Goal: Information Seeking & Learning: Learn about a topic

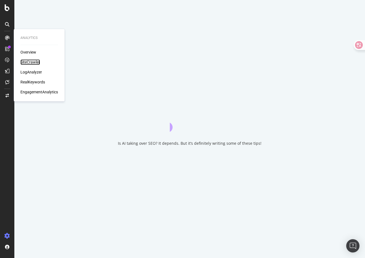
click at [40, 62] on div "SiteCrawler" at bounding box center [30, 62] width 20 height 6
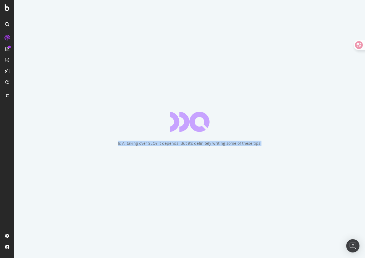
drag, startPoint x: 186, startPoint y: 99, endPoint x: 258, endPoint y: 171, distance: 101.8
click at [258, 170] on div "Is AI taking over SEO? It depends. But it’s definitely writing some of these ti…" at bounding box center [189, 129] width 351 height 258
click at [258, 171] on div "Is AI taking over SEO? It depends. But it’s definitely writing some of these ti…" at bounding box center [189, 129] width 351 height 258
drag, startPoint x: 247, startPoint y: 158, endPoint x: 218, endPoint y: 111, distance: 55.7
click at [218, 111] on div "Is AI taking over SEO? It depends. But it’s definitely writing some of these ti…" at bounding box center [189, 129] width 351 height 258
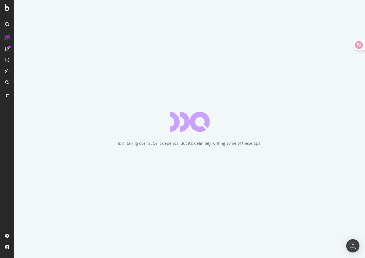
click at [218, 111] on div "Is AI taking over SEO? It depends. But it’s definitely writing some of these ti…" at bounding box center [189, 129] width 351 height 258
drag, startPoint x: 218, startPoint y: 111, endPoint x: 251, endPoint y: 159, distance: 58.9
click at [251, 159] on div "Is AI taking over SEO? It depends. But it’s definitely writing some of these ti…" at bounding box center [189, 129] width 351 height 258
drag, startPoint x: 251, startPoint y: 159, endPoint x: 237, endPoint y: 103, distance: 58.2
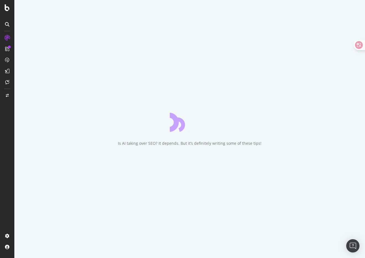
click at [237, 103] on div "Is AI taking over SEO? It depends. But it’s definitely writing some of these ti…" at bounding box center [189, 129] width 351 height 258
drag, startPoint x: 237, startPoint y: 103, endPoint x: 262, endPoint y: 147, distance: 50.7
click at [262, 147] on div "Is AI taking over SEO? It depends. But it’s definitely writing some of these ti…" at bounding box center [189, 129] width 351 height 258
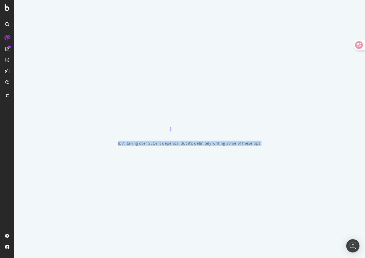
drag, startPoint x: 266, startPoint y: 147, endPoint x: 241, endPoint y: 111, distance: 44.0
click at [241, 111] on div "Is AI taking over SEO? It depends. But it’s definitely writing some of these ti…" at bounding box center [189, 129] width 351 height 258
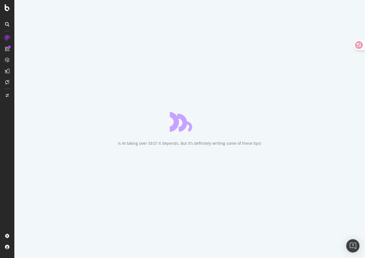
drag, startPoint x: 241, startPoint y: 111, endPoint x: 262, endPoint y: 156, distance: 49.8
click at [263, 156] on div "Is AI taking over SEO? It depends. But it’s definitely writing some of these ti…" at bounding box center [189, 129] width 351 height 258
click at [262, 156] on div "Is AI taking over SEO? It depends. But it’s definitely writing some of these ti…" at bounding box center [189, 129] width 351 height 258
click at [233, 153] on div "Is AI taking over SEO? It depends. But it’s definitely writing some of these ti…" at bounding box center [189, 129] width 351 height 258
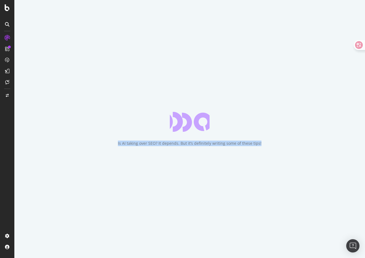
drag, startPoint x: 244, startPoint y: 150, endPoint x: 195, endPoint y: 105, distance: 67.1
click at [195, 105] on div "Is AI taking over SEO? It depends. But it’s definitely writing some of these ti…" at bounding box center [189, 129] width 351 height 258
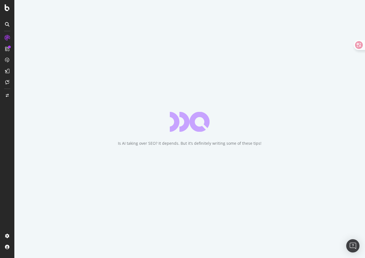
click at [195, 105] on div "Is AI taking over SEO? It depends. But it’s definitely writing some of these ti…" at bounding box center [189, 129] width 351 height 258
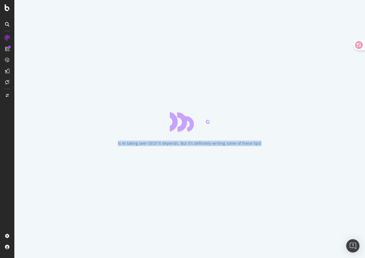
drag, startPoint x: 163, startPoint y: 104, endPoint x: 220, endPoint y: 163, distance: 81.9
click at [220, 163] on div "Is AI taking over SEO? It depends. But it’s definitely writing some of these ti…" at bounding box center [189, 129] width 351 height 258
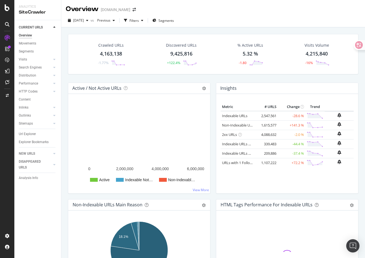
click at [215, 121] on div "Insights Metric # URLS Change Trend Indexable URLs 2,547,561 -28.6 % Non-Indexa…" at bounding box center [287, 141] width 148 height 117
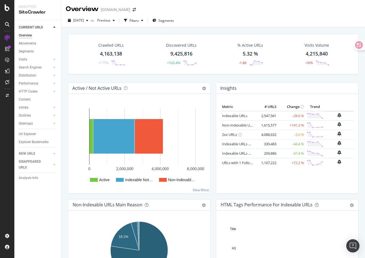
drag, startPoint x: 293, startPoint y: 126, endPoint x: 301, endPoint y: 126, distance: 8.8
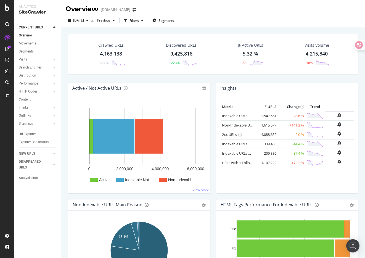
click at [301, 126] on td "+141.3 %" at bounding box center [292, 124] width 28 height 9
click at [84, 21] on span "[DATE]" at bounding box center [78, 20] width 11 height 5
click at [100, 53] on div "[DATE]" at bounding box center [89, 50] width 30 height 5
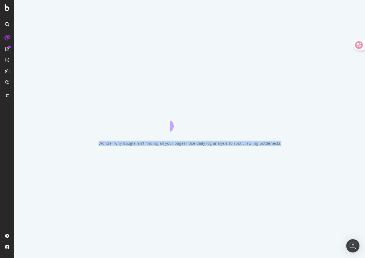
drag, startPoint x: 174, startPoint y: 36, endPoint x: 217, endPoint y: 150, distance: 121.6
click at [217, 150] on div "Wonder why Google isn't finding all your pages? Use daily log analysis to spot …" at bounding box center [189, 129] width 351 height 258
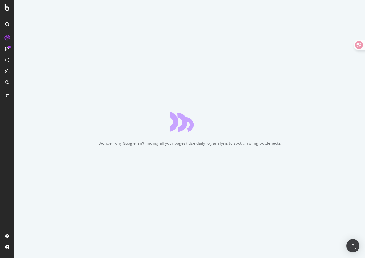
click at [225, 160] on div "Wonder why Google isn't finding all your pages? Use daily log analysis to spot …" at bounding box center [189, 129] width 351 height 258
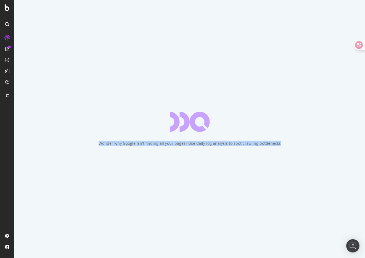
drag, startPoint x: 246, startPoint y: 177, endPoint x: 182, endPoint y: 95, distance: 104.7
click at [182, 94] on div "Wonder why Google isn't finding all your pages? Use daily log analysis to spot …" at bounding box center [189, 129] width 351 height 258
click at [182, 95] on div "Wonder why Google isn't finding all your pages? Use daily log analysis to spot …" at bounding box center [189, 129] width 351 height 258
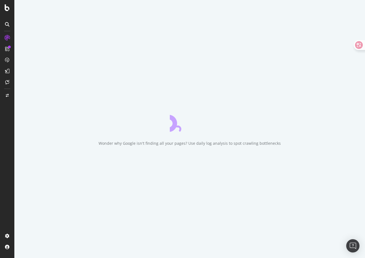
drag, startPoint x: 182, startPoint y: 95, endPoint x: 239, endPoint y: 161, distance: 87.6
click at [239, 161] on div "Wonder why Google isn't finding all your pages? Use daily log analysis to spot …" at bounding box center [189, 129] width 351 height 258
drag, startPoint x: 239, startPoint y: 161, endPoint x: 239, endPoint y: 92, distance: 68.8
click at [239, 92] on div "Wonder why Google isn't finding all your pages? Use daily log analysis to spot …" at bounding box center [189, 129] width 351 height 258
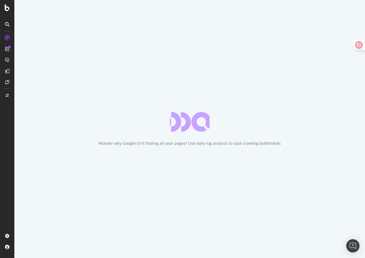
click at [239, 92] on div "Wonder why Google isn't finding all your pages? Use daily log analysis to spot …" at bounding box center [189, 129] width 351 height 258
drag, startPoint x: 239, startPoint y: 92, endPoint x: 254, endPoint y: 157, distance: 66.1
click at [254, 157] on div "Wonder why Google isn't finding all your pages? Use daily log analysis to spot …" at bounding box center [189, 129] width 351 height 258
drag, startPoint x: 254, startPoint y: 157, endPoint x: 242, endPoint y: 89, distance: 68.4
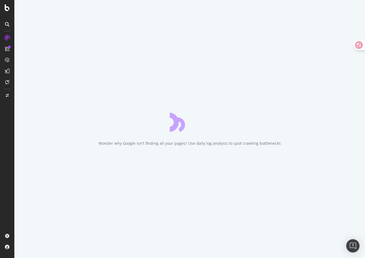
click at [242, 89] on div "Wonder why Google isn't finding all your pages? Use daily log analysis to spot …" at bounding box center [189, 129] width 351 height 258
drag, startPoint x: 242, startPoint y: 89, endPoint x: 260, endPoint y: 158, distance: 71.1
click at [260, 158] on div "Wonder why Google isn't finding all your pages? Use daily log analysis to spot …" at bounding box center [189, 129] width 351 height 258
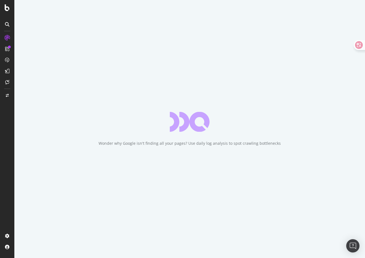
drag, startPoint x: 260, startPoint y: 158, endPoint x: 249, endPoint y: 96, distance: 63.3
click at [249, 96] on div "Wonder why Google isn't finding all your pages? Use daily log analysis to spot …" at bounding box center [189, 129] width 351 height 258
drag, startPoint x: 249, startPoint y: 96, endPoint x: 266, endPoint y: 154, distance: 60.3
click at [266, 154] on div "Wonder why Google isn't finding all your pages? Use daily log analysis to spot …" at bounding box center [189, 129] width 351 height 258
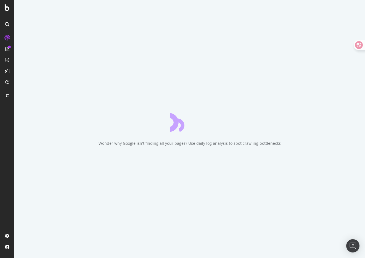
click at [266, 154] on div "Wonder why Google isn't finding all your pages? Use daily log analysis to spot …" at bounding box center [189, 129] width 351 height 258
drag, startPoint x: 266, startPoint y: 154, endPoint x: 262, endPoint y: 93, distance: 60.7
click at [262, 93] on div "Wonder why Google isn't finding all your pages? Use daily log analysis to spot …" at bounding box center [189, 129] width 351 height 258
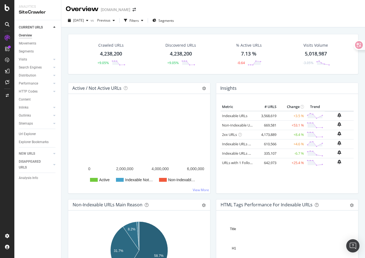
drag, startPoint x: 276, startPoint y: 125, endPoint x: 303, endPoint y: 125, distance: 27.4
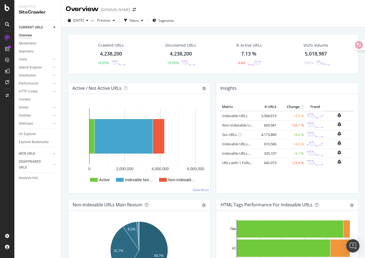
click at [303, 125] on tr "Non-Indexable URLs 669,581 +53.1 %" at bounding box center [287, 124] width 133 height 9
click at [298, 127] on td "+53.1 %" at bounding box center [292, 124] width 28 height 9
click at [237, 125] on link "Non-Indexable URLs" at bounding box center [239, 125] width 34 height 5
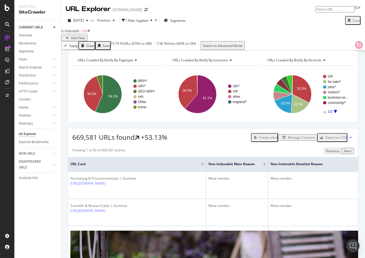
click at [150, 50] on div "URLs Crawled By Botify By pagetype Chart (by Value) Table Expand Export as CSV …" at bounding box center [213, 50] width 304 height 0
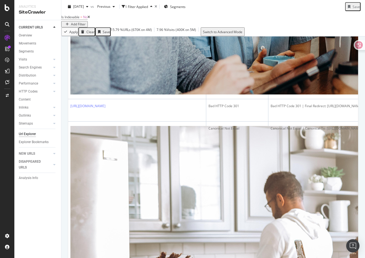
scroll to position [1165, 0]
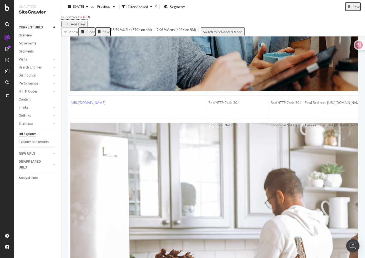
click at [152, 237] on div "Showing 1 to 50 of 669,581 entries Previous Next URL Card Non-Indexable Main Re…" at bounding box center [213, 151] width 290 height 2343
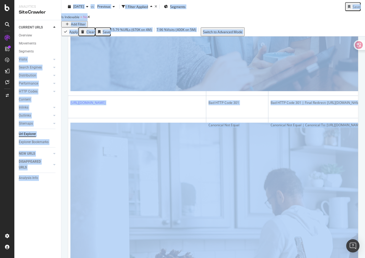
drag, startPoint x: 157, startPoint y: 236, endPoint x: 60, endPoint y: 54, distance: 206.3
click at [60, 54] on div "Analytics SiteCrawler CURRENT URLS Overview Movements Segments Visits Analysis …" at bounding box center [189, 129] width 351 height 258
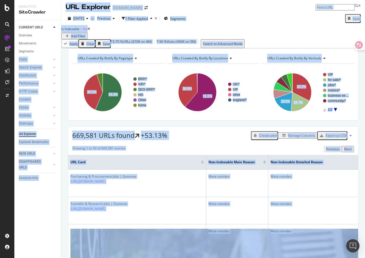
scroll to position [0, 0]
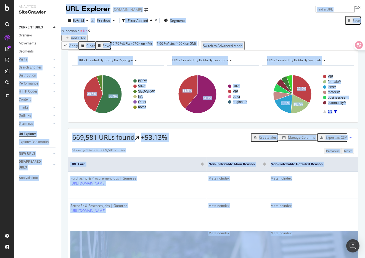
click at [161, 50] on div "URLs Crawled By Botify By pagetype Chart (by Value) Table Expand Export as CSV …" at bounding box center [213, 50] width 304 height 0
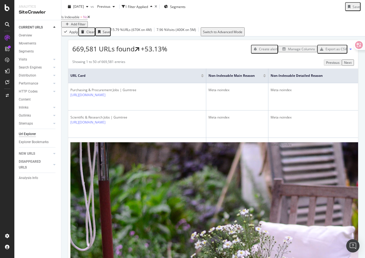
scroll to position [70, 0]
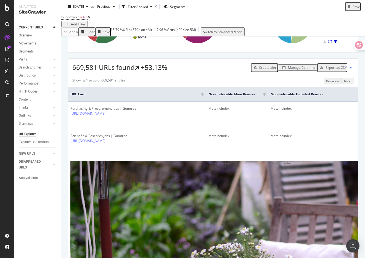
click at [345, 70] on div "Export as CSV" at bounding box center [336, 67] width 21 height 5
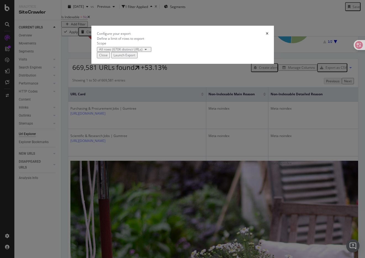
click at [135, 57] on div "Launch Export" at bounding box center [125, 55] width 22 height 5
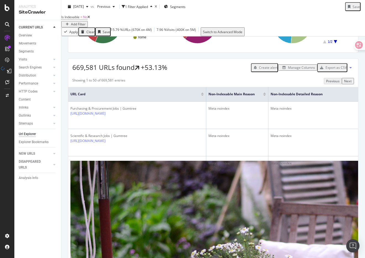
click at [215, 72] on div "669,581 URLs found +53.13% Create alert Manage Columns Export as CSV" at bounding box center [213, 66] width 290 height 14
click at [275, 84] on div "Showing 1 to 50 of 669,581 entries Previous Next" at bounding box center [213, 81] width 290 height 6
click at [351, 69] on icon at bounding box center [351, 67] width 2 height 3
click at [299, 84] on div "Showing 1 to 50 of 669,581 entries Previous Next" at bounding box center [213, 81] width 290 height 6
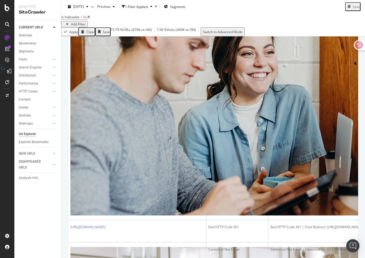
scroll to position [1165, 0]
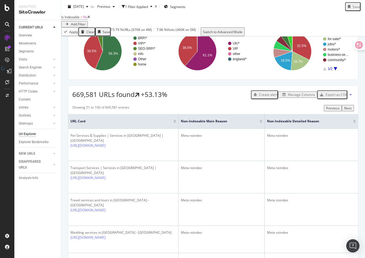
scroll to position [26, 0]
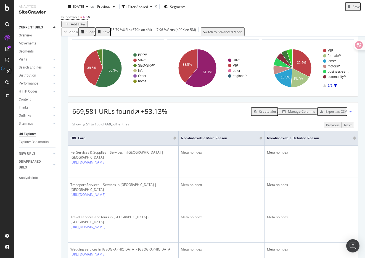
click at [326, 114] on div "Export as CSV" at bounding box center [336, 111] width 21 height 5
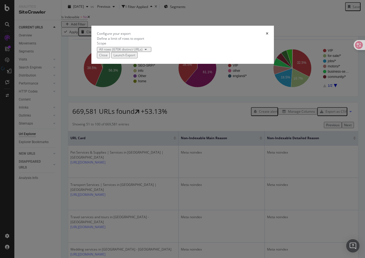
click at [130, 51] on div "All rows (670K distinct URLs)" at bounding box center [124, 49] width 50 height 3
click at [133, 146] on div "All rows (670K distinct URLs)" at bounding box center [115, 145] width 43 height 5
click at [170, 52] on div "All rows (670K distinct URLs)" at bounding box center [183, 49] width 172 height 5
click at [135, 57] on div "Launch Export" at bounding box center [125, 55] width 22 height 5
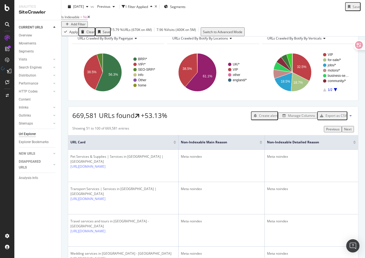
scroll to position [27, 0]
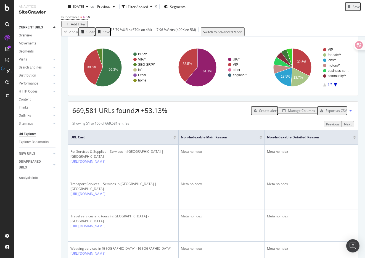
click at [336, 86] on icon "A chart." at bounding box center [335, 84] width 3 height 3
click at [325, 91] on rect "A chart." at bounding box center [308, 67] width 92 height 48
click at [326, 86] on rect "A chart." at bounding box center [336, 67] width 27 height 38
click at [324, 86] on icon "A chart." at bounding box center [324, 84] width 3 height 3
click at [334, 86] on rect "A chart." at bounding box center [336, 67] width 27 height 38
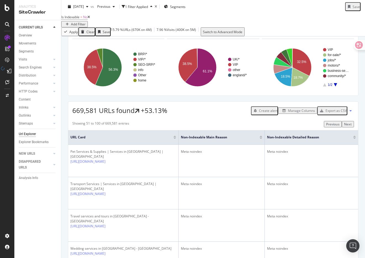
click at [336, 86] on rect "A chart." at bounding box center [336, 67] width 27 height 38
click at [326, 86] on rect "A chart." at bounding box center [336, 67] width 27 height 38
click at [337, 86] on rect "A chart." at bounding box center [336, 67] width 27 height 38
click at [326, 86] on rect "A chart." at bounding box center [336, 67] width 27 height 38
click at [336, 86] on icon "A chart." at bounding box center [335, 84] width 3 height 3
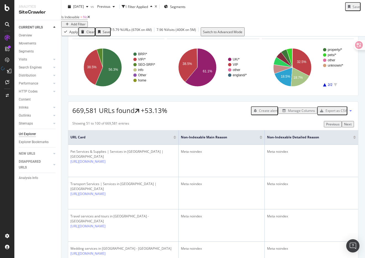
click at [326, 86] on rect "A chart." at bounding box center [336, 67] width 27 height 38
click at [325, 86] on icon "A chart." at bounding box center [324, 84] width 3 height 3
click at [308, 96] on div "URLs Crawled By Botify By pagetype Chart (by Value) Table Expand Export as CSV …" at bounding box center [213, 59] width 291 height 72
click at [332, 113] on div "Export as CSV" at bounding box center [336, 110] width 21 height 5
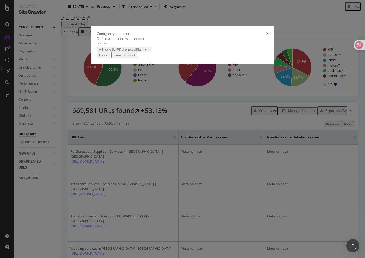
click at [209, 52] on div "All rows (670K distinct URLs)" at bounding box center [183, 49] width 172 height 5
click at [135, 57] on div "Launch Export" at bounding box center [125, 55] width 22 height 5
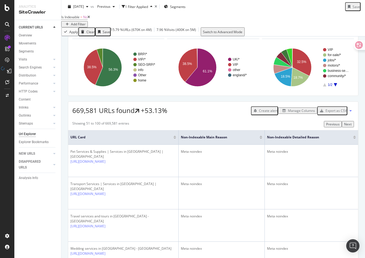
click at [225, 115] on div "669,581 URLs found +53.13% Create alert Manage Columns Export as CSV" at bounding box center [213, 109] width 290 height 14
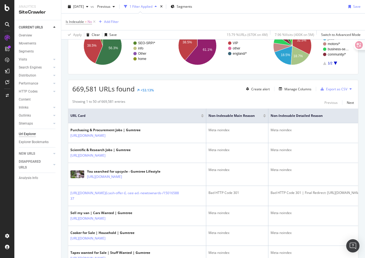
scroll to position [56, 0]
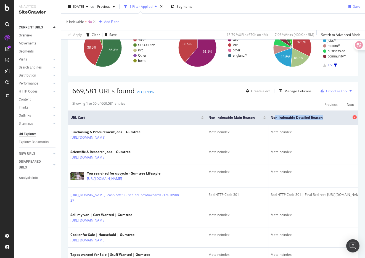
drag, startPoint x: 276, startPoint y: 118, endPoint x: 330, endPoint y: 117, distance: 54.2
click at [330, 117] on span "Non-Indexable Detailed Reason" at bounding box center [311, 117] width 81 height 5
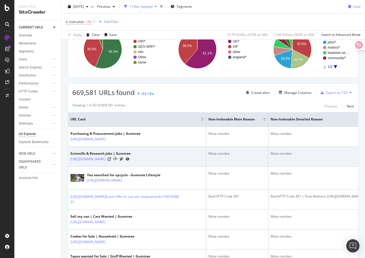
scroll to position [49, 0]
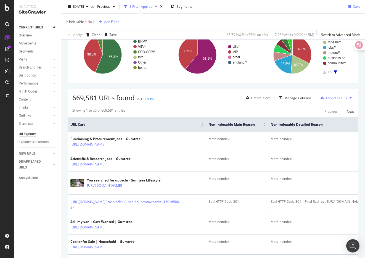
click at [99, 110] on div "Showing 1 to 50 of 669,581 entries" at bounding box center [98, 111] width 53 height 7
click at [293, 97] on div "Manage Columns" at bounding box center [298, 98] width 27 height 5
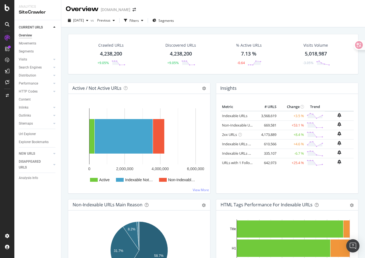
click at [210, 80] on div "Crawled URLs 4,238,200 +9.05% Discovered URLs 4,238,200 +9.05% % Active URLs 7.…" at bounding box center [213, 58] width 296 height 49
click at [216, 92] on div "Insights Metric # URLS Change Trend Indexable URLs 3,568,619 +3.5 % Non-Indexab…" at bounding box center [287, 138] width 143 height 111
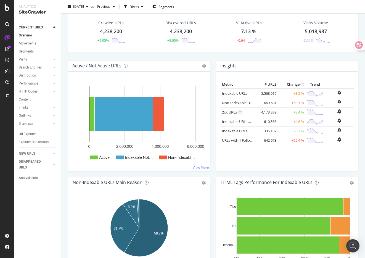
scroll to position [22, 0]
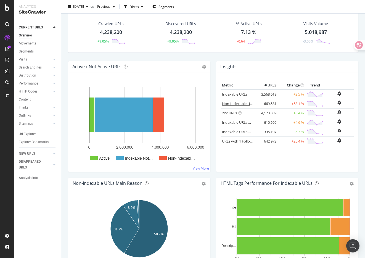
click at [239, 103] on link "Non-Indexable URLs" at bounding box center [239, 103] width 34 height 5
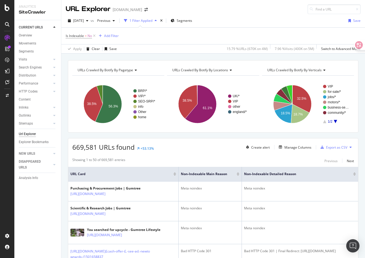
click at [217, 56] on div "URLs Crawled By Botify By pagetype Chart (by Value) Table Expand Export as CSV …" at bounding box center [213, 60] width 304 height 13
click at [88, 23] on div "[DATE]" at bounding box center [78, 21] width 25 height 8
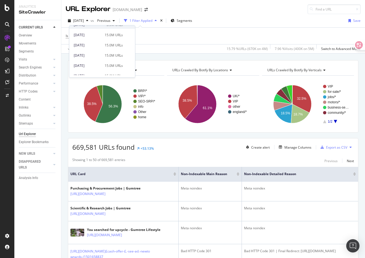
scroll to position [37, 0]
click at [105, 56] on div "15.0M URLs" at bounding box center [114, 54] width 18 height 5
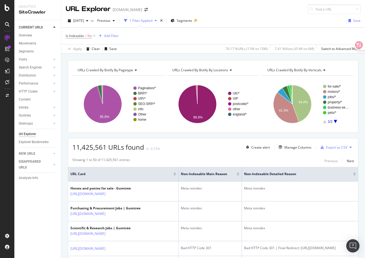
click at [84, 21] on span "[DATE]" at bounding box center [78, 20] width 11 height 5
click at [97, 57] on div "[DATE]" at bounding box center [88, 56] width 28 height 5
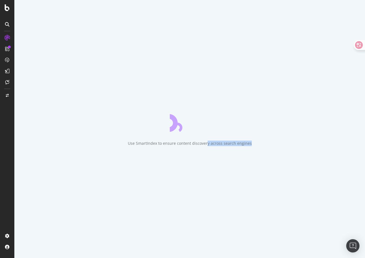
drag, startPoint x: 208, startPoint y: 144, endPoint x: 262, endPoint y: 144, distance: 54.4
click at [262, 144] on div "Use SmartIndex to ensure content discovery across search engines" at bounding box center [189, 129] width 351 height 258
drag, startPoint x: 262, startPoint y: 144, endPoint x: 126, endPoint y: 144, distance: 136.5
click at [126, 144] on div "Use SmartIndex to ensure content discovery across search engines" at bounding box center [189, 129] width 351 height 258
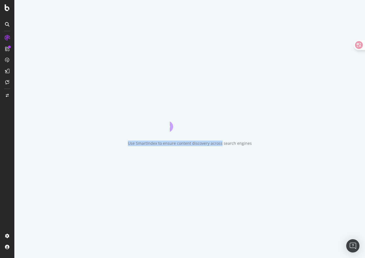
drag, startPoint x: 126, startPoint y: 144, endPoint x: 220, endPoint y: 144, distance: 94.5
click at [220, 144] on div "Use SmartIndex to ensure content discovery across search engines" at bounding box center [189, 129] width 351 height 258
click at [220, 144] on div "Use SmartIndex to ensure content discovery across search engines" at bounding box center [190, 144] width 124 height 6
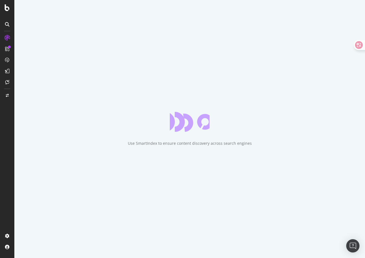
click at [226, 143] on div "Use SmartIndex to ensure content discovery across search engines" at bounding box center [190, 144] width 124 height 6
click at [195, 145] on div "Use SmartIndex to ensure content discovery across search engines" at bounding box center [190, 144] width 124 height 6
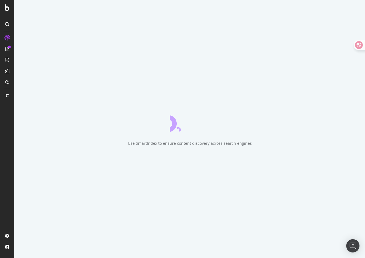
click at [195, 145] on div "Use SmartIndex to ensure content discovery across search engines" at bounding box center [190, 144] width 124 height 6
click at [199, 144] on div "Use SmartIndex to ensure content discovery across search engines" at bounding box center [190, 144] width 124 height 6
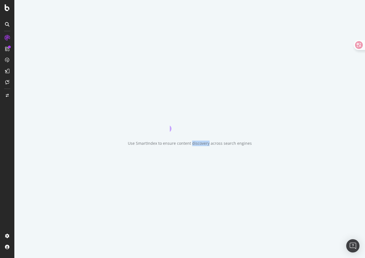
click at [199, 144] on div "Use SmartIndex to ensure content discovery across search engines" at bounding box center [190, 144] width 124 height 6
click at [203, 144] on div "Use SmartIndex to ensure content discovery across search engines" at bounding box center [190, 144] width 124 height 6
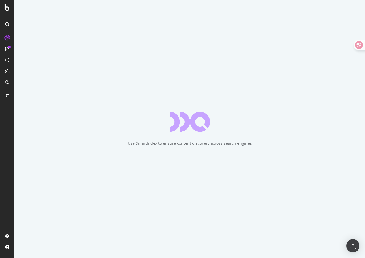
click at [252, 141] on div "Use SmartIndex to ensure content discovery across search engines" at bounding box center [190, 144] width 124 height 6
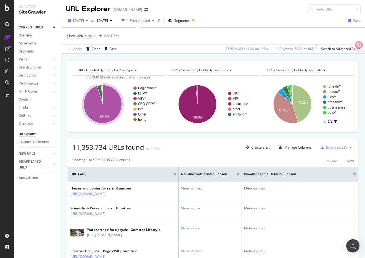
click at [84, 23] on span "[DATE]" at bounding box center [78, 20] width 11 height 5
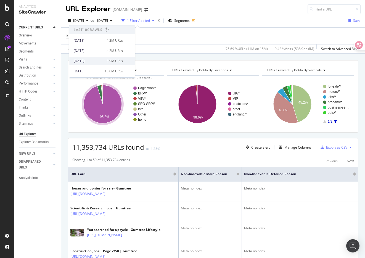
click at [102, 61] on div "[DATE] 3.9M URLs" at bounding box center [98, 61] width 49 height 5
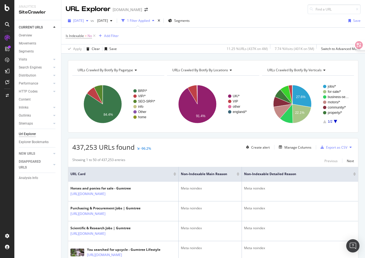
click at [84, 21] on span "[DATE]" at bounding box center [78, 20] width 11 height 5
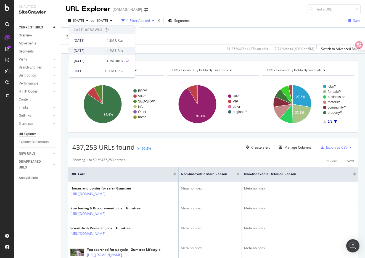
click at [97, 50] on div "[DATE]" at bounding box center [89, 50] width 30 height 5
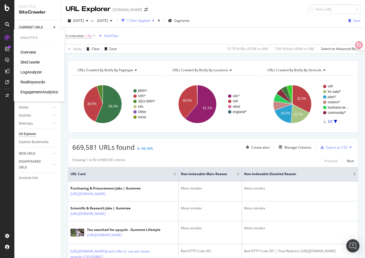
click at [36, 62] on div "SiteCrawler" at bounding box center [30, 62] width 20 height 6
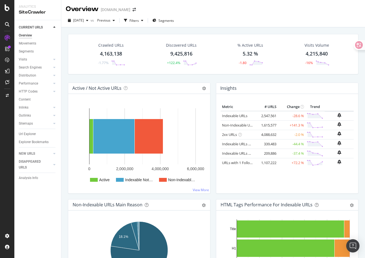
click at [214, 102] on div "Insights Metric # URLS Change Trend Indexable URLs 2,547,561 -28.6 % Non-Indexa…" at bounding box center [287, 141] width 148 height 117
drag, startPoint x: 260, startPoint y: 124, endPoint x: 301, endPoint y: 126, distance: 40.6
click at [301, 126] on tr "Non-Indexable URLs 1,615,577 +141.3 %" at bounding box center [287, 124] width 133 height 9
click at [301, 126] on td "+141.3 %" at bounding box center [292, 124] width 28 height 9
click at [111, 20] on span "Previous" at bounding box center [102, 20] width 15 height 5
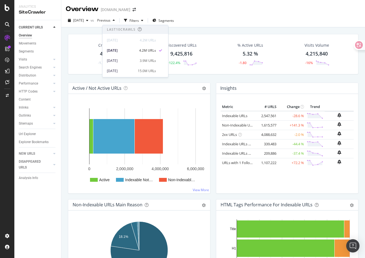
click at [195, 28] on div "Crawled URLs 4,163,138 -1.77% Discovered URLs 9,425,816 +122.4% % Active URLs 5…" at bounding box center [213, 156] width 304 height 258
click at [84, 22] on span "[DATE]" at bounding box center [78, 20] width 11 height 5
click at [97, 50] on div "[DATE]" at bounding box center [89, 50] width 30 height 5
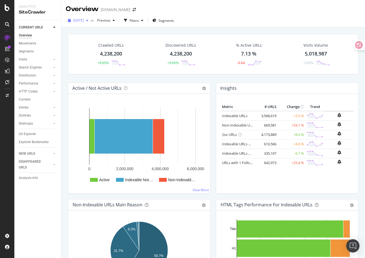
click at [84, 22] on span "[DATE]" at bounding box center [78, 20] width 11 height 5
click at [100, 60] on div "[DATE]" at bounding box center [89, 60] width 30 height 5
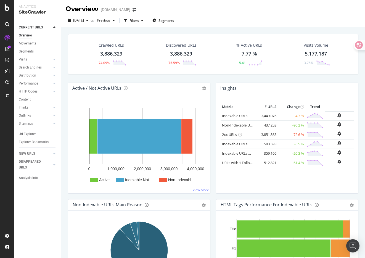
click at [209, 78] on div "Crawled URLs 3,886,329 -74.09% Discovered URLs 3,886,329 -75.59% % Active URLs …" at bounding box center [213, 58] width 296 height 49
click at [84, 22] on span "[DATE]" at bounding box center [78, 20] width 11 height 5
click at [94, 49] on div "[DATE]" at bounding box center [89, 50] width 30 height 5
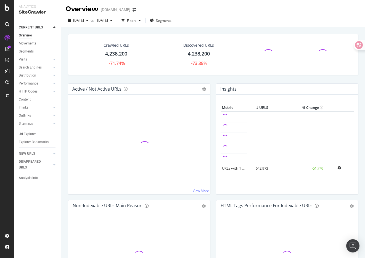
click at [211, 78] on div "Crawled URLs 4,238,200 -71.74% Discovered URLs 4,238,200 -73.38%" at bounding box center [213, 58] width 296 height 49
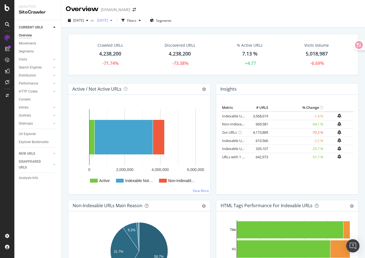
click at [115, 23] on div "[DATE]" at bounding box center [105, 20] width 20 height 8
click at [130, 59] on div "[DATE]" at bounding box center [123, 60] width 30 height 5
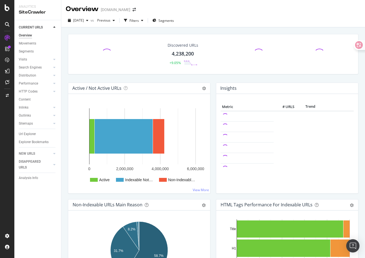
click at [212, 79] on div "Discovered URLs 4,238,200 +9.05%" at bounding box center [213, 58] width 296 height 49
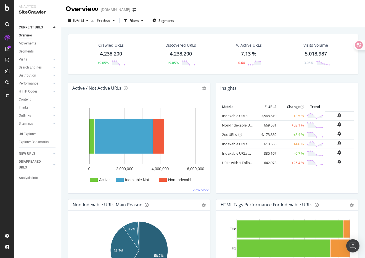
drag, startPoint x: 291, startPoint y: 125, endPoint x: 304, endPoint y: 125, distance: 12.2
click at [304, 125] on td "+53.1 %" at bounding box center [292, 124] width 28 height 9
click at [239, 125] on link "Non-Indexable URLs" at bounding box center [239, 125] width 34 height 5
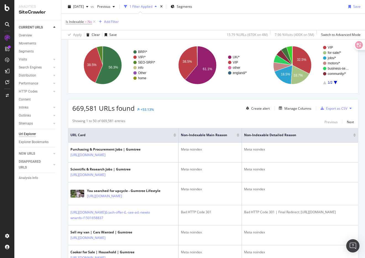
scroll to position [45, 0]
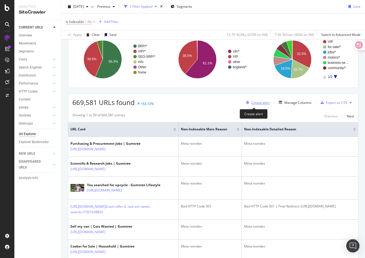
click at [259, 104] on div "Create alert" at bounding box center [260, 102] width 19 height 5
click at [190, 115] on div "Showing 1 to 50 of 669,581 entries Previous Next" at bounding box center [213, 116] width 290 height 7
drag, startPoint x: 138, startPoint y: 116, endPoint x: 102, endPoint y: 116, distance: 35.9
click at [102, 116] on div "Showing 1 to 50 of 669,581 entries Previous Next" at bounding box center [213, 116] width 290 height 7
click at [141, 116] on div "Showing 1 to 50 of 669,581 entries Previous Next" at bounding box center [213, 116] width 290 height 7
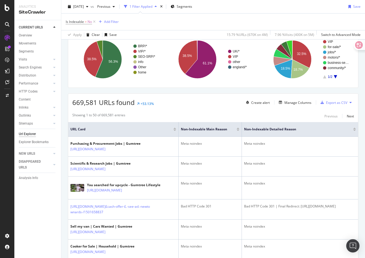
click at [177, 101] on div "669,581 URLs found +53.13% Create alert Manage Columns Export as CSV" at bounding box center [213, 101] width 290 height 14
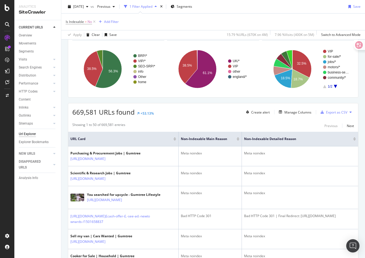
scroll to position [33, 0]
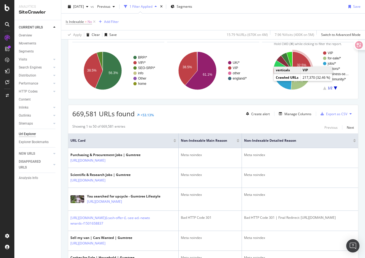
click at [304, 63] on text "32.5%" at bounding box center [301, 65] width 9 height 4
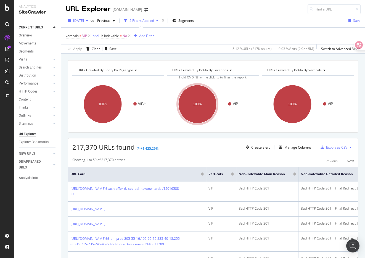
click at [84, 21] on span "[DATE]" at bounding box center [78, 20] width 11 height 5
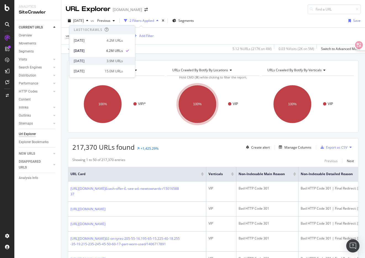
click at [102, 60] on div "[DATE] 3.9M URLs" at bounding box center [98, 61] width 49 height 5
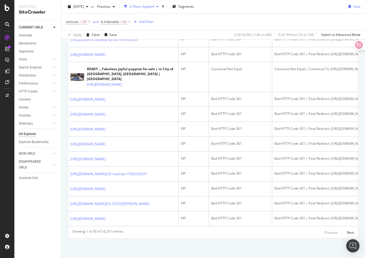
scroll to position [1428, 0]
click at [353, 232] on div "Next" at bounding box center [350, 232] width 7 height 5
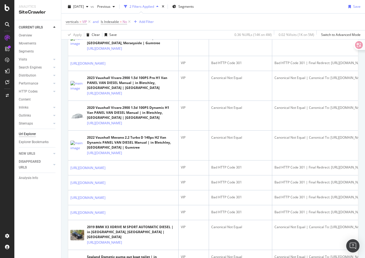
scroll to position [0, 0]
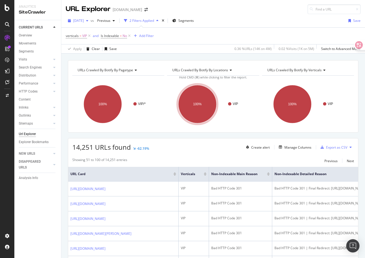
click at [84, 22] on span "[DATE]" at bounding box center [78, 20] width 11 height 5
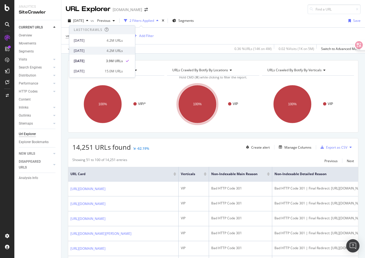
click at [96, 51] on div "[DATE]" at bounding box center [89, 50] width 30 height 5
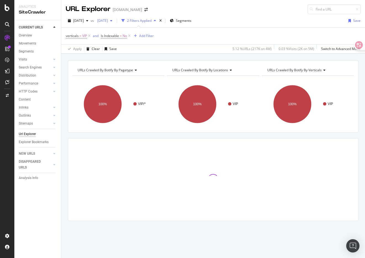
click at [108, 22] on span "[DATE]" at bounding box center [101, 20] width 13 height 5
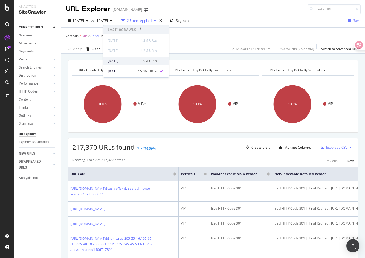
click at [131, 62] on div "[DATE]" at bounding box center [123, 61] width 30 height 5
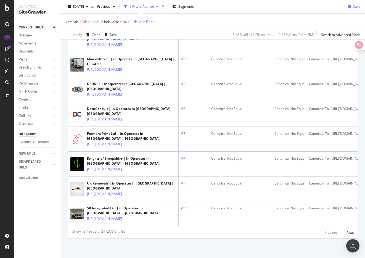
scroll to position [1632, 0]
click at [144, 233] on div "Showing 1 to 50 of 217,370 entries Previous Next" at bounding box center [213, 232] width 290 height 7
click at [163, 230] on div "Showing 1 to 50 of 217,370 entries Previous Next" at bounding box center [213, 232] width 290 height 7
drag, startPoint x: 163, startPoint y: 230, endPoint x: 105, endPoint y: 230, distance: 57.7
click at [105, 230] on div "Showing 1 to 50 of 217,370 entries Previous Next" at bounding box center [213, 232] width 290 height 7
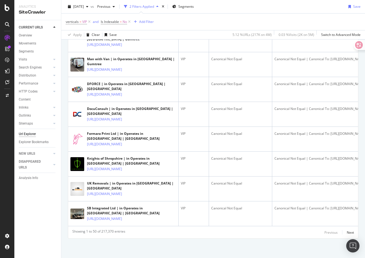
click at [164, 230] on div "Showing 1 to 50 of 217,370 entries Previous Next" at bounding box center [213, 232] width 290 height 7
click at [348, 231] on div "Next" at bounding box center [350, 232] width 7 height 5
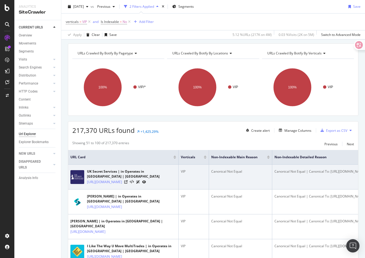
scroll to position [17, 0]
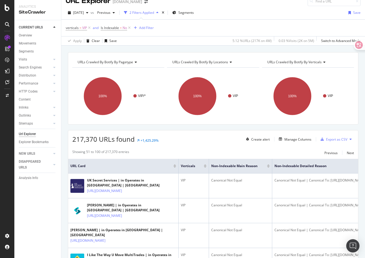
scroll to position [10, 0]
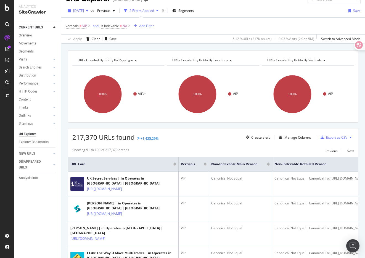
click at [84, 10] on span "[DATE]" at bounding box center [78, 10] width 11 height 5
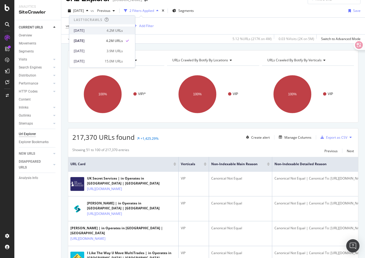
click at [91, 30] on div "[DATE]" at bounding box center [89, 30] width 30 height 5
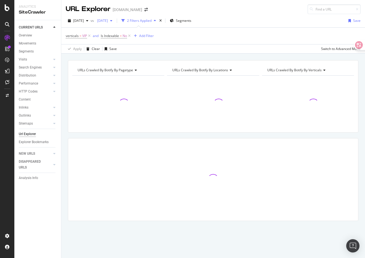
click at [108, 20] on span "[DATE]" at bounding box center [101, 20] width 13 height 5
click at [186, 47] on div "Apply Clear Save Switch to Advanced Mode" at bounding box center [213, 48] width 304 height 9
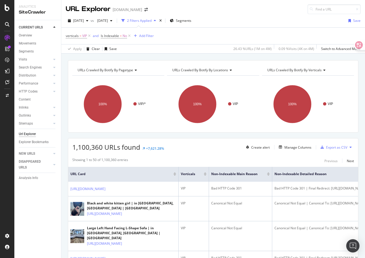
click at [170, 147] on div "1,100,360 URLs found +7,621.28% Create alert Manage Columns Export as CSV" at bounding box center [213, 145] width 290 height 14
drag, startPoint x: 177, startPoint y: 148, endPoint x: 92, endPoint y: 147, distance: 85.1
click at [92, 147] on div "1,100,360 URLs found +7,621.28% Create alert Manage Columns Export as CSV" at bounding box center [213, 145] width 290 height 14
click at [92, 147] on span "1,100,360 URLs found" at bounding box center [106, 147] width 68 height 9
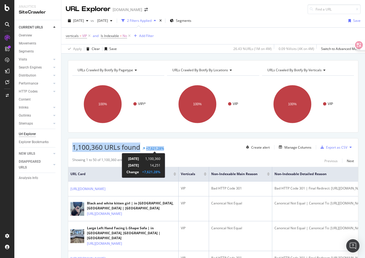
drag, startPoint x: 92, startPoint y: 147, endPoint x: 162, endPoint y: 147, distance: 69.6
click at [162, 147] on div "1,100,360 URLs found +7,621.28%" at bounding box center [118, 147] width 92 height 9
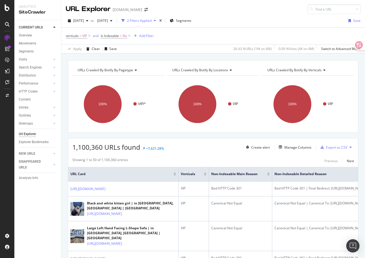
click at [170, 146] on div "1,100,360 URLs found +7,621.28% Create alert Manage Columns Export as CSV" at bounding box center [213, 145] width 290 height 14
click at [108, 19] on span "[DATE]" at bounding box center [101, 20] width 13 height 5
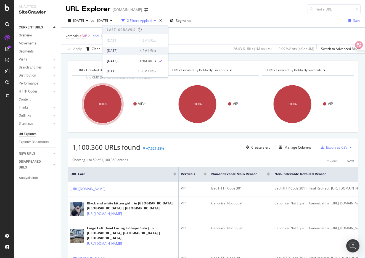
click at [124, 49] on div "[DATE]" at bounding box center [122, 50] width 30 height 5
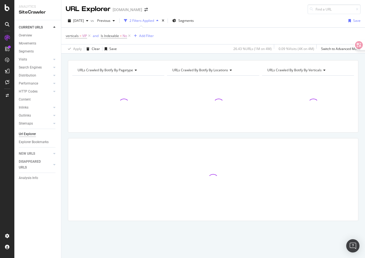
click at [134, 56] on div "URLs Crawled By Botify By pagetype Chart (by Value) Table Expand Export as CSV …" at bounding box center [213, 60] width 304 height 13
click at [135, 56] on div "URLs Crawled By Botify By pagetype Chart (by Value) Table Expand Export as CSV …" at bounding box center [213, 60] width 304 height 13
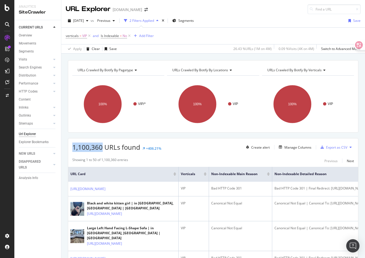
drag, startPoint x: 73, startPoint y: 147, endPoint x: 100, endPoint y: 147, distance: 26.8
click at [100, 147] on span "1,100,360 URLs found" at bounding box center [106, 147] width 68 height 9
drag, startPoint x: 100, startPoint y: 147, endPoint x: 72, endPoint y: 147, distance: 28.2
click at [72, 147] on div "1,100,360 URLs found +406.21% Create alert Manage Columns Export as CSV" at bounding box center [213, 145] width 290 height 14
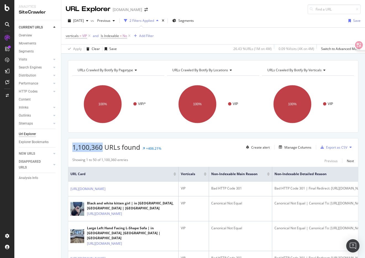
click at [72, 147] on div "1,100,360 URLs found +406.21% Create alert Manage Columns Export as CSV" at bounding box center [213, 145] width 290 height 14
drag, startPoint x: 72, startPoint y: 147, endPoint x: 99, endPoint y: 147, distance: 27.4
click at [99, 147] on div "1,100,360 URLs found +406.21% Create alert Manage Columns Export as CSV" at bounding box center [213, 145] width 290 height 14
click at [99, 147] on span "1,100,360 URLs found" at bounding box center [106, 147] width 68 height 9
click at [111, 20] on span "Previous" at bounding box center [102, 20] width 15 height 5
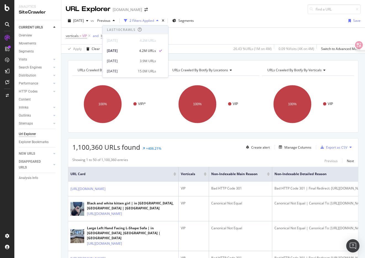
click at [196, 57] on div "URLs Crawled By Botify By pagetype Chart (by Value) Table Expand Export as CSV …" at bounding box center [213, 60] width 304 height 13
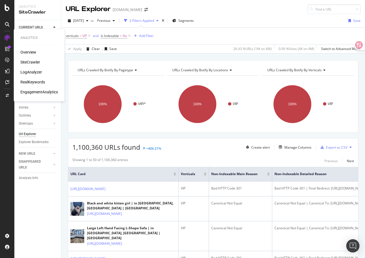
click at [36, 62] on div "SiteCrawler" at bounding box center [30, 62] width 20 height 6
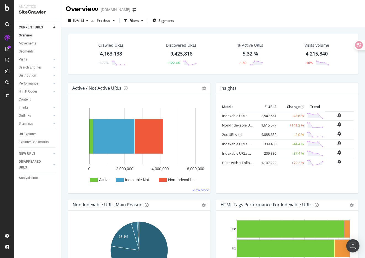
click at [215, 99] on div "Insights Metric # URLS Change Trend Indexable URLs 2,547,561 -28.6 % Non-Indexa…" at bounding box center [287, 141] width 148 height 117
click at [84, 20] on span "[DATE]" at bounding box center [78, 20] width 11 height 5
click at [102, 49] on div "[DATE] 4.2M URLs" at bounding box center [98, 50] width 49 height 5
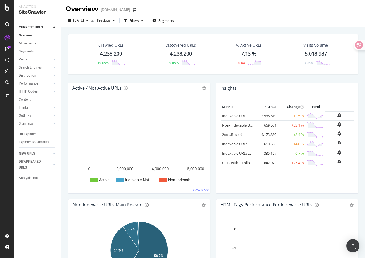
click at [214, 99] on div "Insights Metric # URLS Change Trend Indexable URLs 3,568,619 +3.5 % Non-Indexab…" at bounding box center [287, 141] width 148 height 117
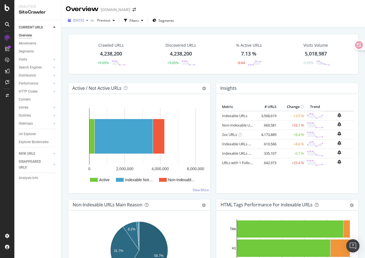
click at [84, 18] on span "[DATE]" at bounding box center [78, 20] width 11 height 5
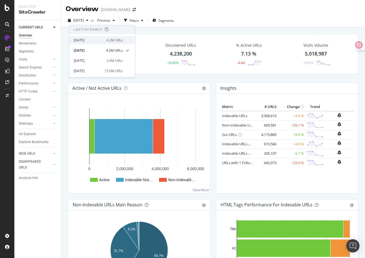
click at [95, 41] on div "[DATE]" at bounding box center [89, 40] width 30 height 5
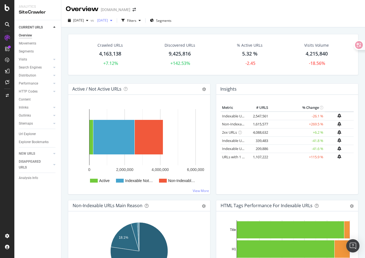
click at [108, 21] on span "[DATE]" at bounding box center [101, 20] width 13 height 5
click at [127, 50] on div "[DATE]" at bounding box center [122, 50] width 30 height 5
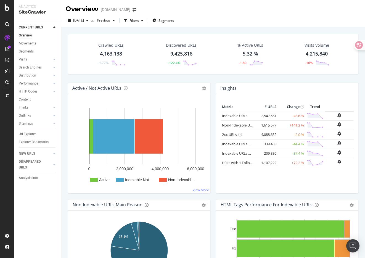
click at [214, 147] on div "Insights Metric # URLS Change Trend Indexable URLs 2,547,561 -28.6 % Non-Indexa…" at bounding box center [287, 141] width 148 height 117
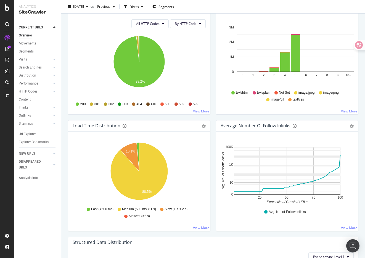
scroll to position [348, 0]
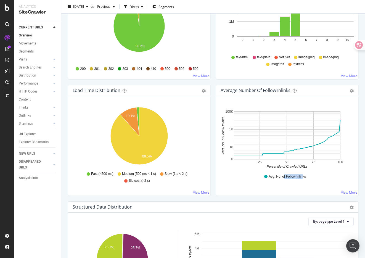
drag, startPoint x: 283, startPoint y: 176, endPoint x: 303, endPoint y: 176, distance: 19.3
click at [303, 176] on span "Avg. No. of Follow Inlinks" at bounding box center [287, 176] width 37 height 5
drag, startPoint x: 304, startPoint y: 176, endPoint x: 272, endPoint y: 176, distance: 32.6
click at [272, 176] on span "Avg. No. of Follow Inlinks" at bounding box center [287, 176] width 37 height 5
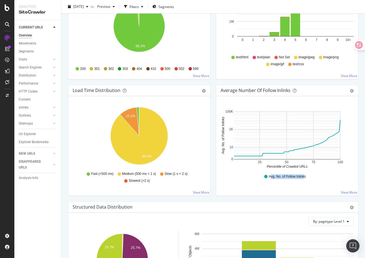
click at [272, 176] on span "Avg. No. of Follow Inlinks" at bounding box center [287, 176] width 37 height 5
drag, startPoint x: 272, startPoint y: 176, endPoint x: 300, endPoint y: 175, distance: 28.7
click at [300, 175] on span "Avg. No. of Follow Inlinks" at bounding box center [287, 176] width 37 height 5
click at [324, 174] on div "Avg. No. of Follow Inlinks" at bounding box center [288, 176] width 128 height 12
click at [212, 194] on div "Load Time Distribution Pie Table Export as CSV Add to Custom Report Hold CMD (⌘…" at bounding box center [139, 143] width 148 height 117
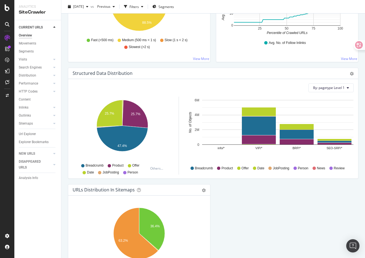
scroll to position [482, 0]
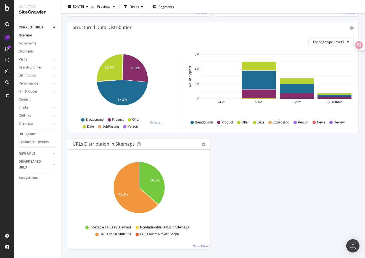
scroll to position [543, 0]
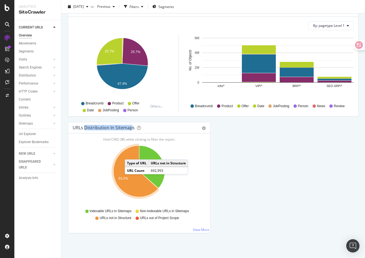
drag, startPoint x: 85, startPoint y: 127, endPoint x: 136, endPoint y: 128, distance: 50.6
click at [135, 128] on div "URLs Distribution in Sitemaps" at bounding box center [104, 128] width 62 height 6
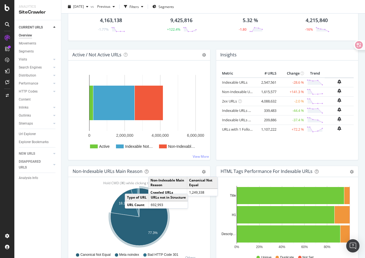
scroll to position [0, 0]
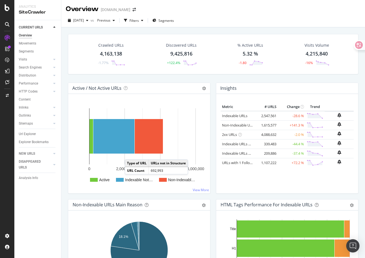
click at [215, 147] on div "Insights Metric # URLS Change Trend Indexable URLs 2,547,561 -28.6 % Non-Indexa…" at bounding box center [287, 141] width 148 height 117
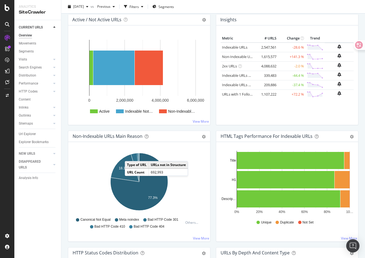
scroll to position [70, 0]
